Goal: Task Accomplishment & Management: Complete application form

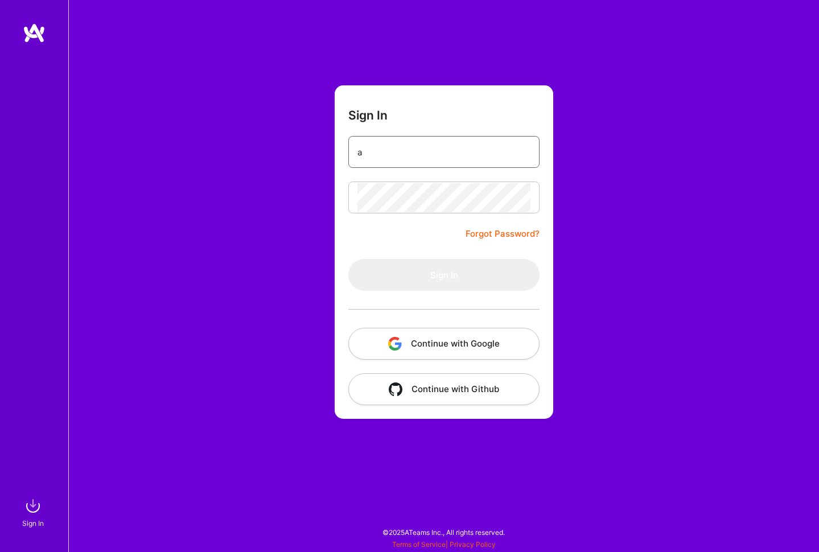
paste input "[EMAIL_ADDRESS][PERSON_NAME][DOMAIN_NAME]"
type input "[PERSON_NAME][EMAIL_ADDRESS][PERSON_NAME][DOMAIN_NAME]"
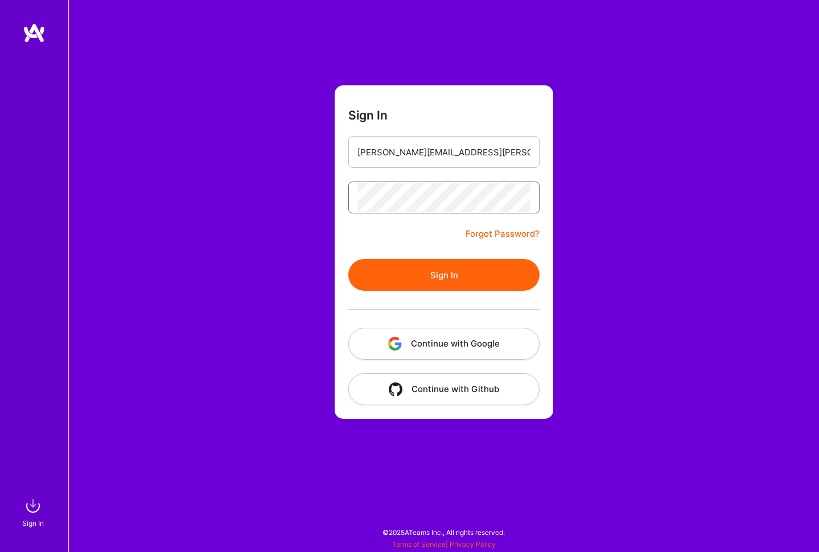
click at [444, 275] on button "Sign In" at bounding box center [443, 275] width 191 height 32
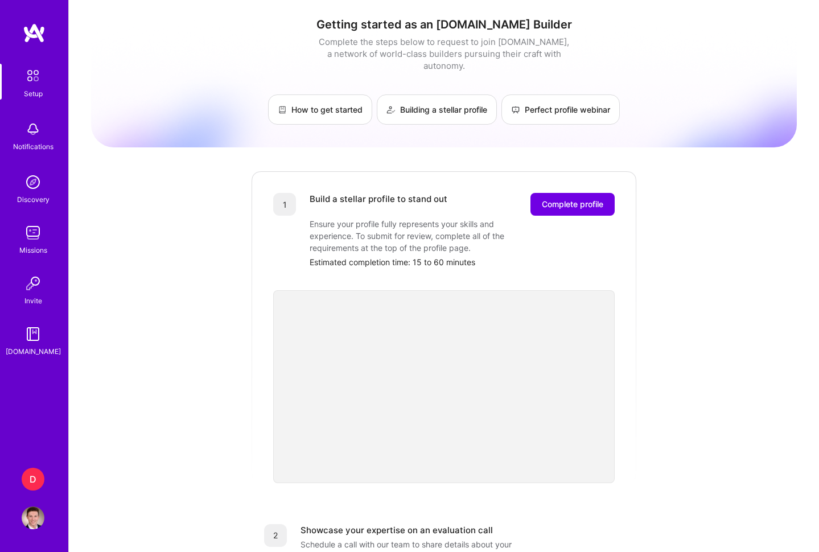
click at [33, 477] on div "D" at bounding box center [33, 479] width 23 height 23
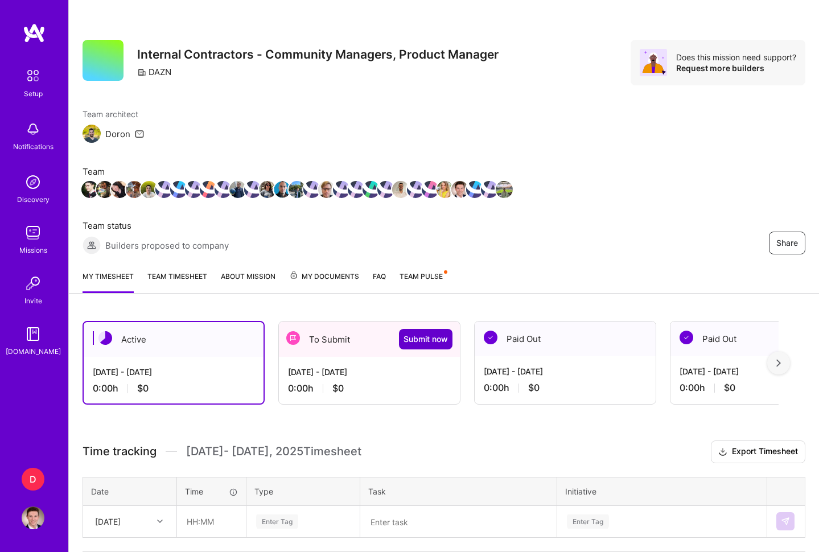
click at [423, 339] on span "Submit now" at bounding box center [425, 338] width 44 height 11
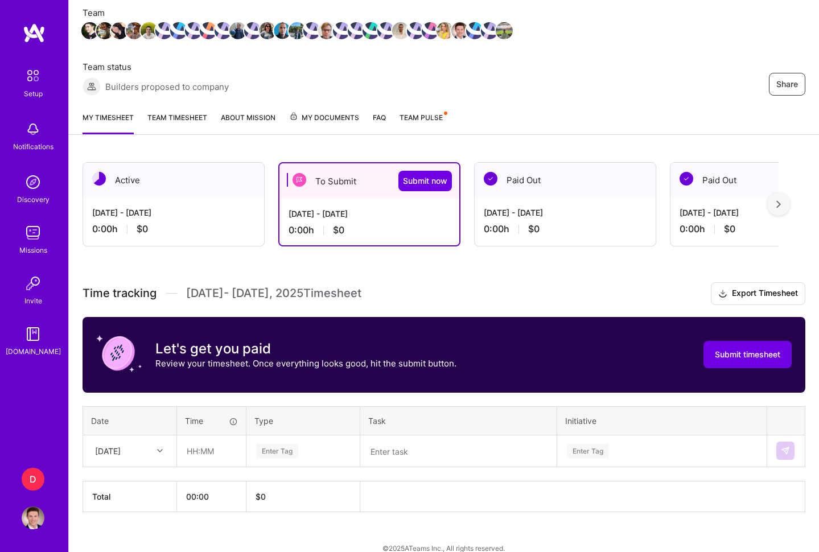
scroll to position [167, 0]
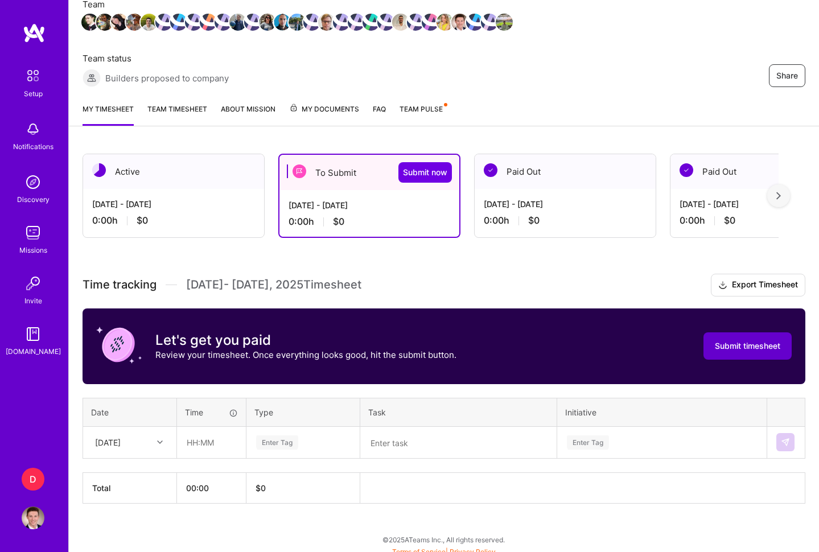
click at [738, 353] on button "Submit timesheet" at bounding box center [747, 345] width 88 height 27
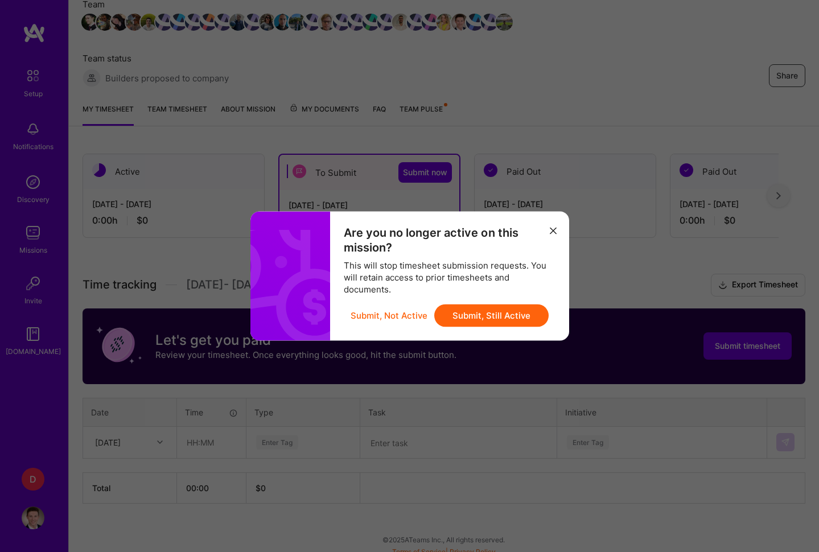
click at [500, 314] on button "Submit, Still Active" at bounding box center [491, 315] width 114 height 23
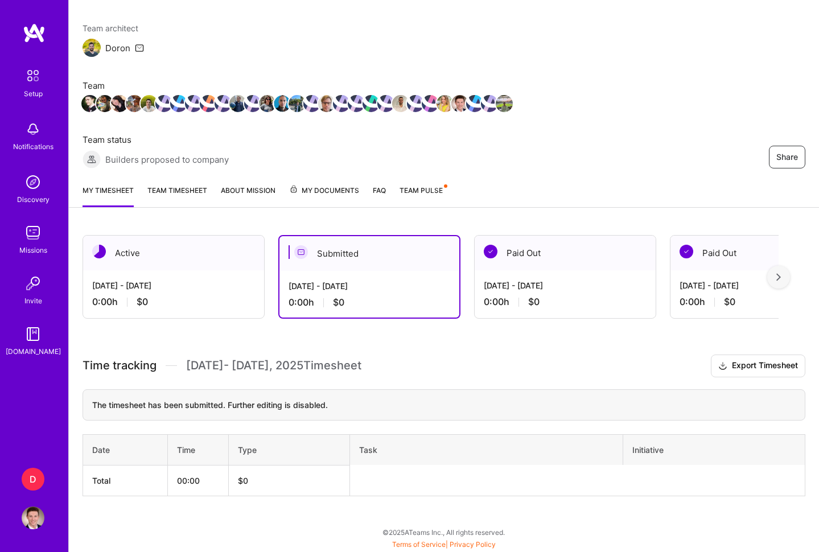
scroll to position [86, 0]
click at [197, 251] on div "Active" at bounding box center [173, 253] width 181 height 35
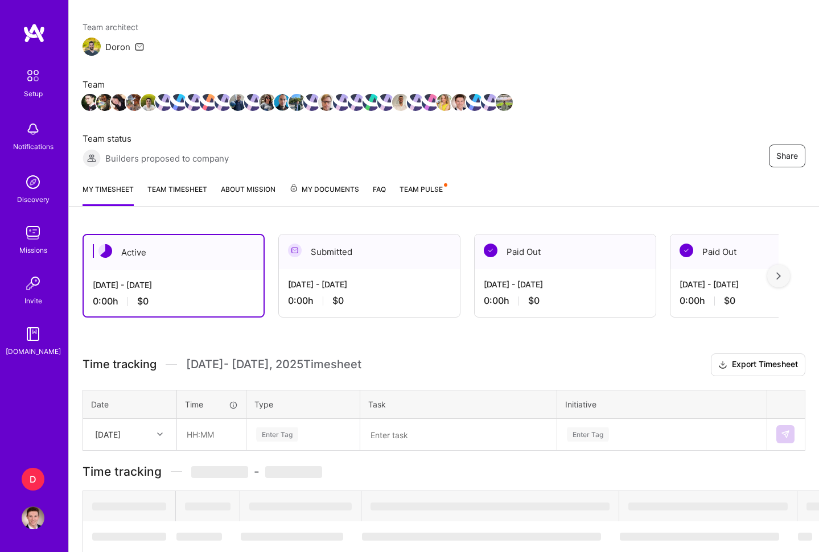
scroll to position [91, 0]
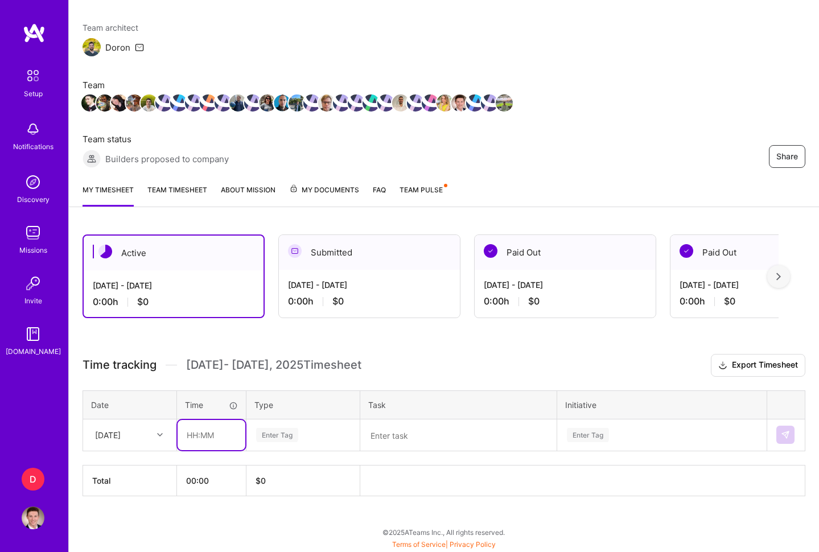
click at [195, 431] on input "text" at bounding box center [212, 435] width 68 height 30
click at [285, 429] on div "Enter Tag" at bounding box center [277, 435] width 42 height 18
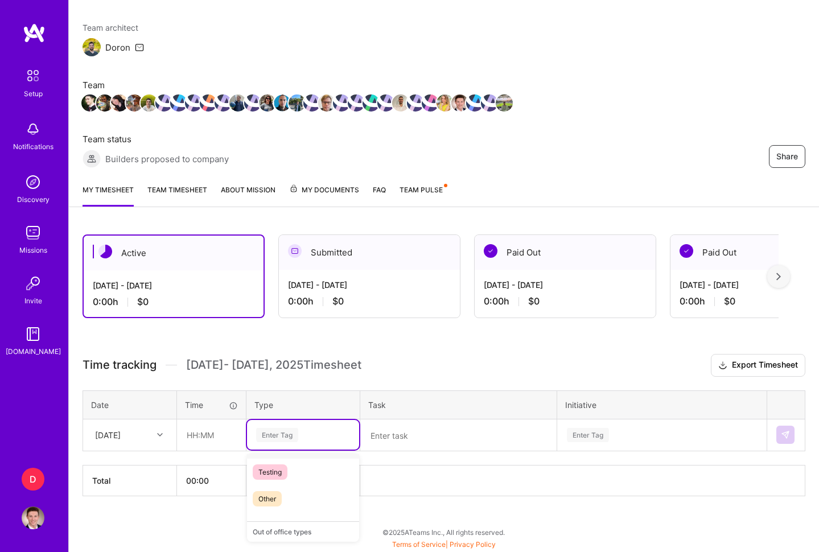
scroll to position [323, 0]
click at [274, 493] on span "Other" at bounding box center [267, 496] width 29 height 15
click at [397, 433] on textarea at bounding box center [458, 436] width 194 height 30
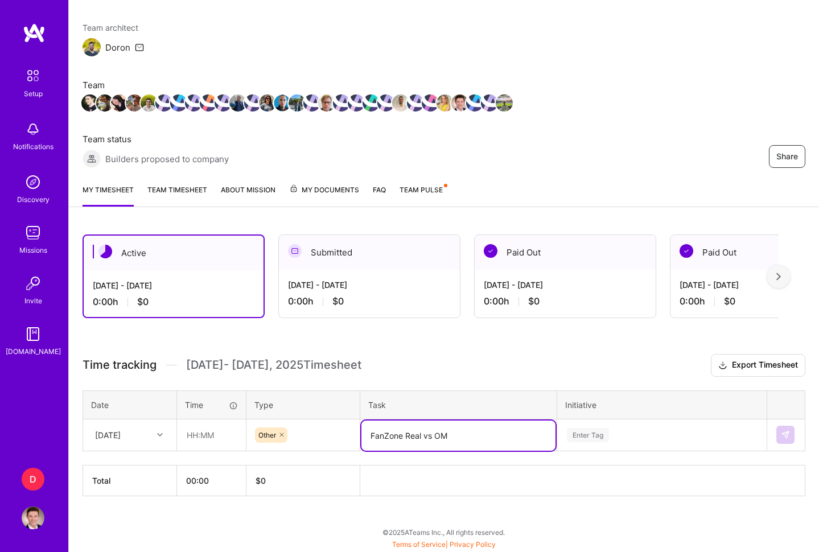
type textarea "FanZone Real vs OM"
click at [584, 439] on div "Enter Tag" at bounding box center [662, 435] width 208 height 30
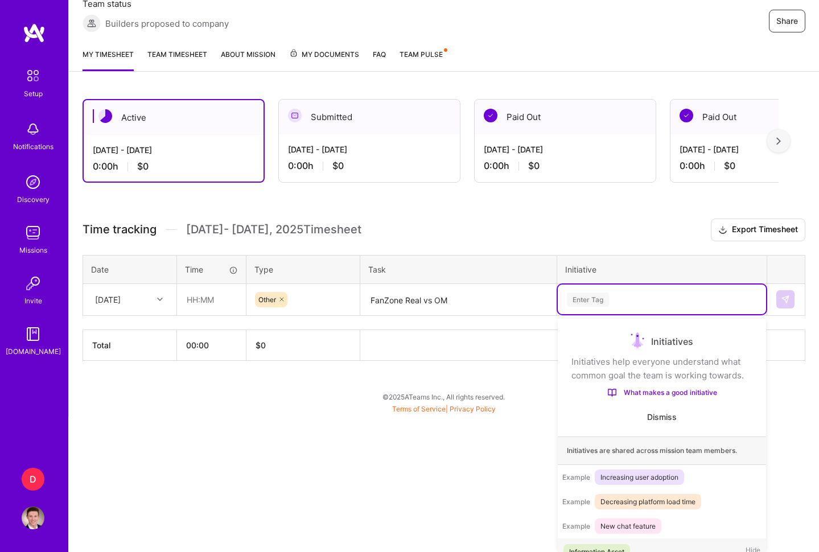
scroll to position [16, 0]
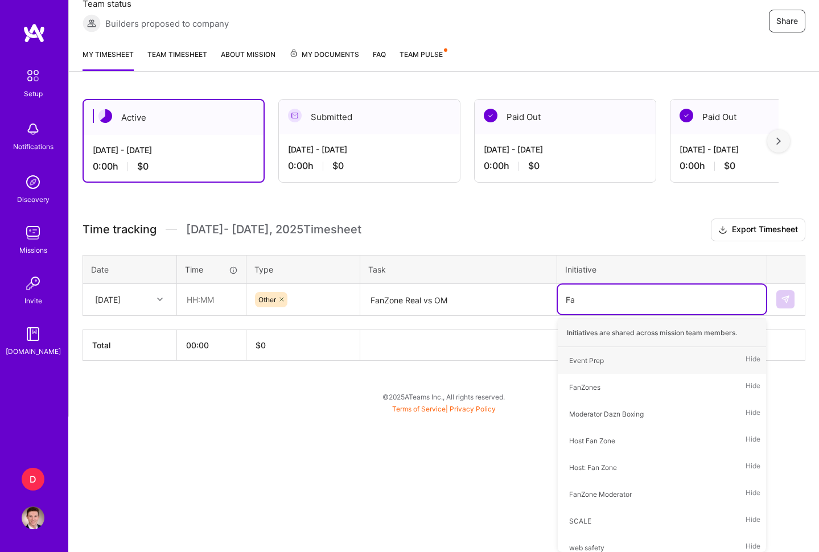
type input "Fan"
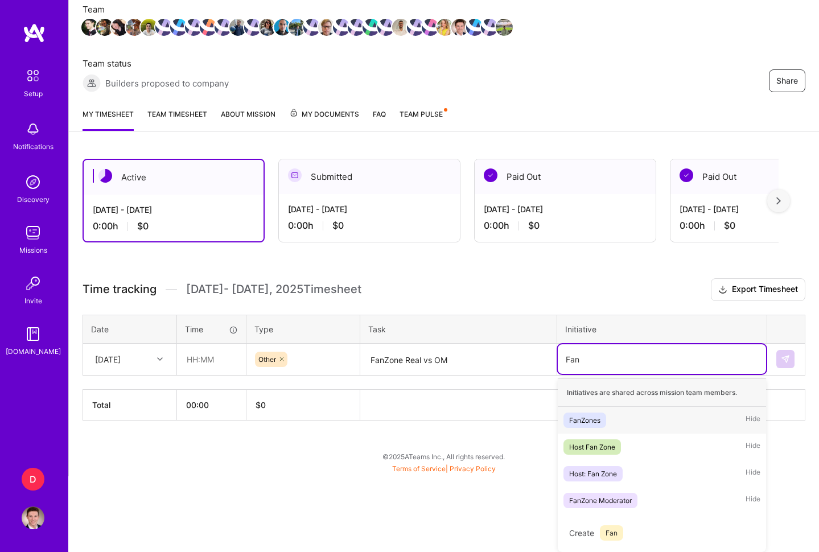
scroll to position [162, 0]
click at [587, 500] on div "FanZone Moderator" at bounding box center [600, 500] width 63 height 12
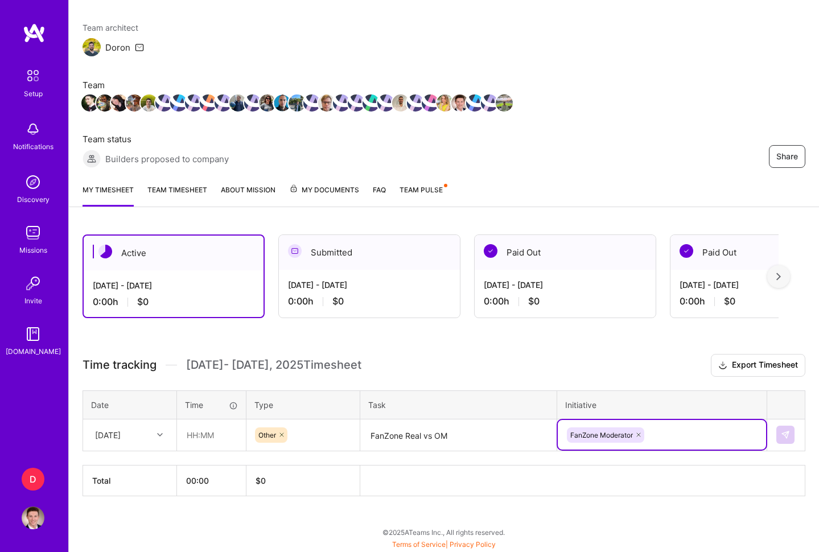
scroll to position [86, 0]
click at [211, 430] on input "text" at bounding box center [212, 435] width 68 height 30
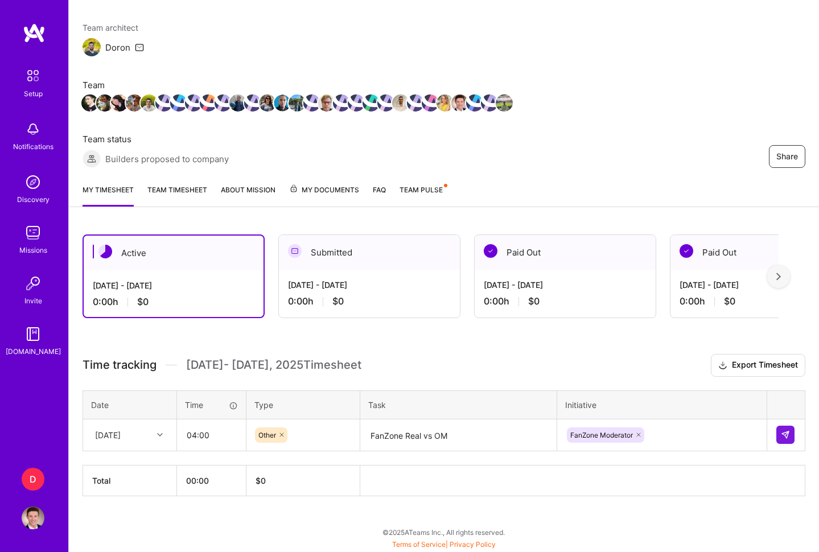
click at [306, 500] on div "Active [DATE] - [DATE] 0:00 h $0 Submitted [DATE] - [DATE] 0:00 h $0 Paid Out […" at bounding box center [444, 386] width 750 height 331
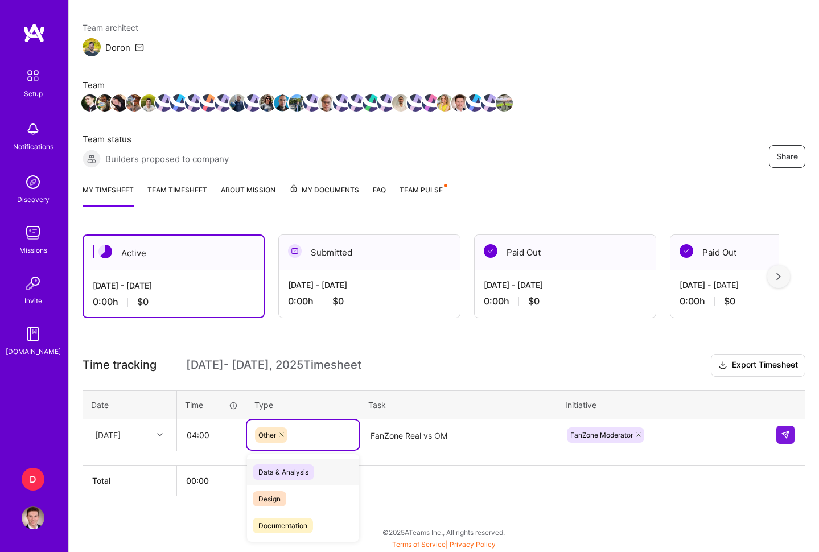
click at [342, 443] on div "Other" at bounding box center [303, 435] width 112 height 30
click at [230, 501] on div "Active [DATE] - [DATE] 0:00 h $0 Submitted [DATE] - [DATE] 0:00 h $0 Paid Out […" at bounding box center [444, 386] width 750 height 331
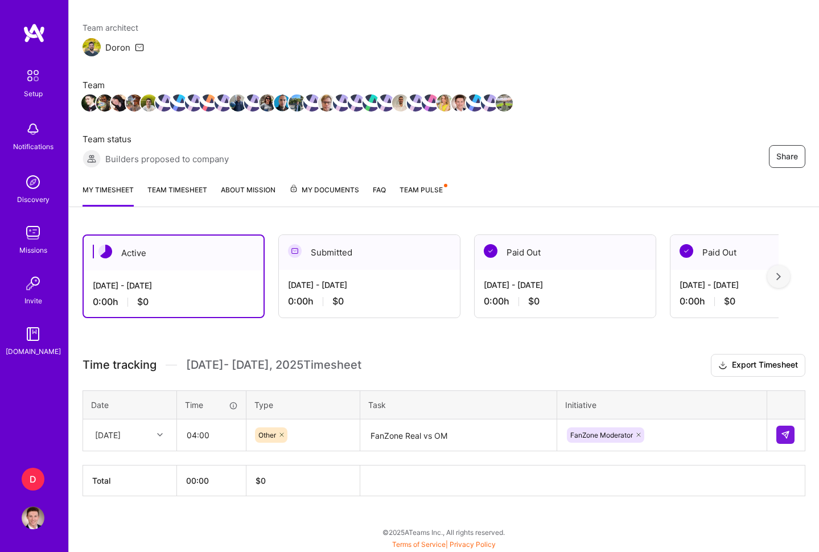
click at [379, 347] on div "Active [DATE] - [DATE] 0:00 h $0 Submitted [DATE] - [DATE] 0:00 h $0 Paid Out […" at bounding box center [444, 386] width 750 height 331
click at [209, 435] on input "04:00" at bounding box center [212, 435] width 68 height 30
click at [310, 481] on th "$ 0" at bounding box center [303, 480] width 114 height 31
click at [224, 440] on input "04:15" at bounding box center [212, 435] width 68 height 30
click at [438, 344] on div "Active [DATE] - [DATE] 0:00 h $0 Submitted [DATE] - [DATE] 0:00 h $0 Paid Out […" at bounding box center [444, 386] width 750 height 331
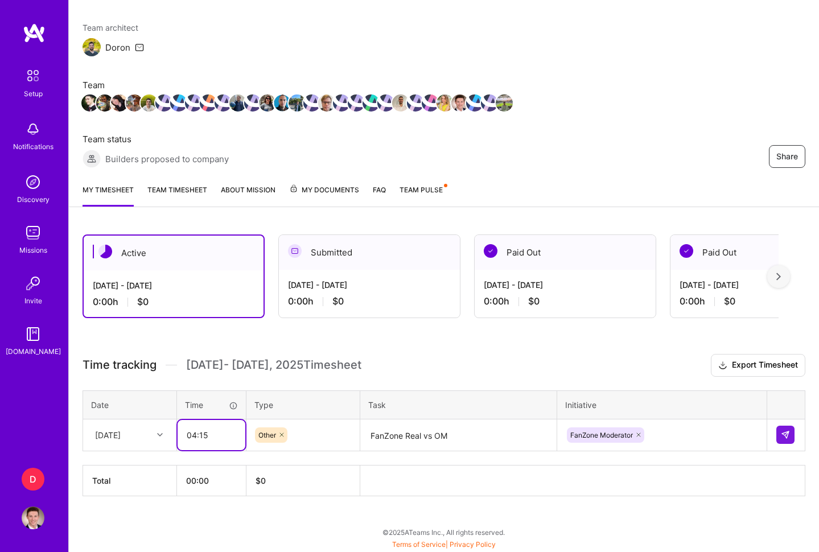
click at [210, 438] on input "04:15" at bounding box center [212, 435] width 68 height 30
type input "04:00"
click at [781, 430] on img at bounding box center [785, 434] width 9 height 9
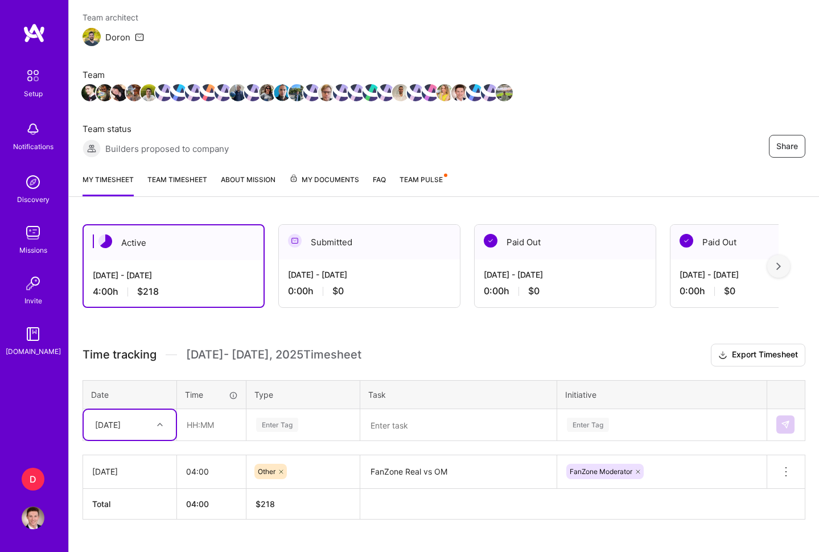
scroll to position [97, 0]
